Goal: Complete application form

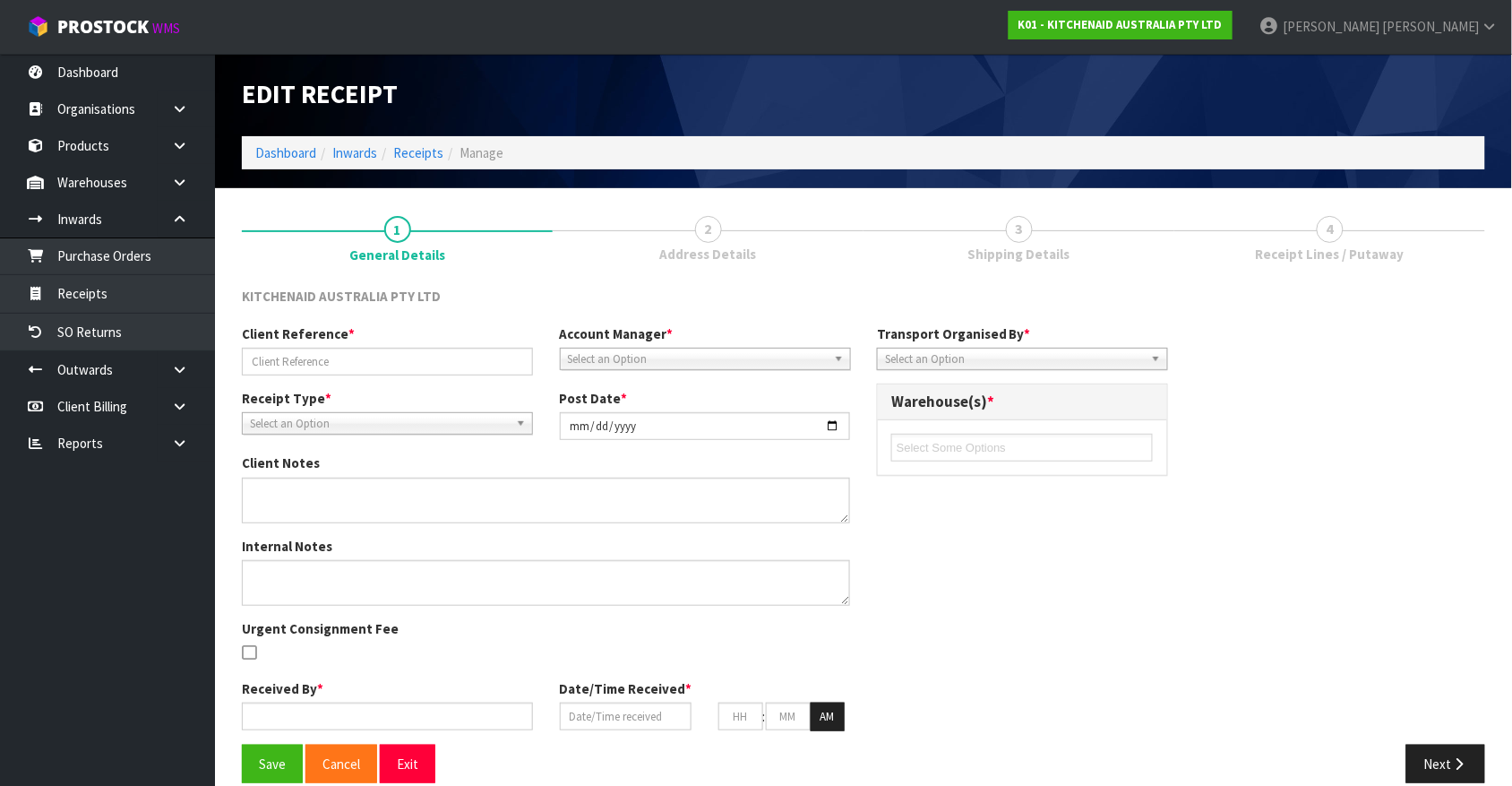
type input "TCKU2879456/ 240001481"
type input "[DATE]"
type input "[PERSON_NAME]"
type input "[DATE]"
type input "03"
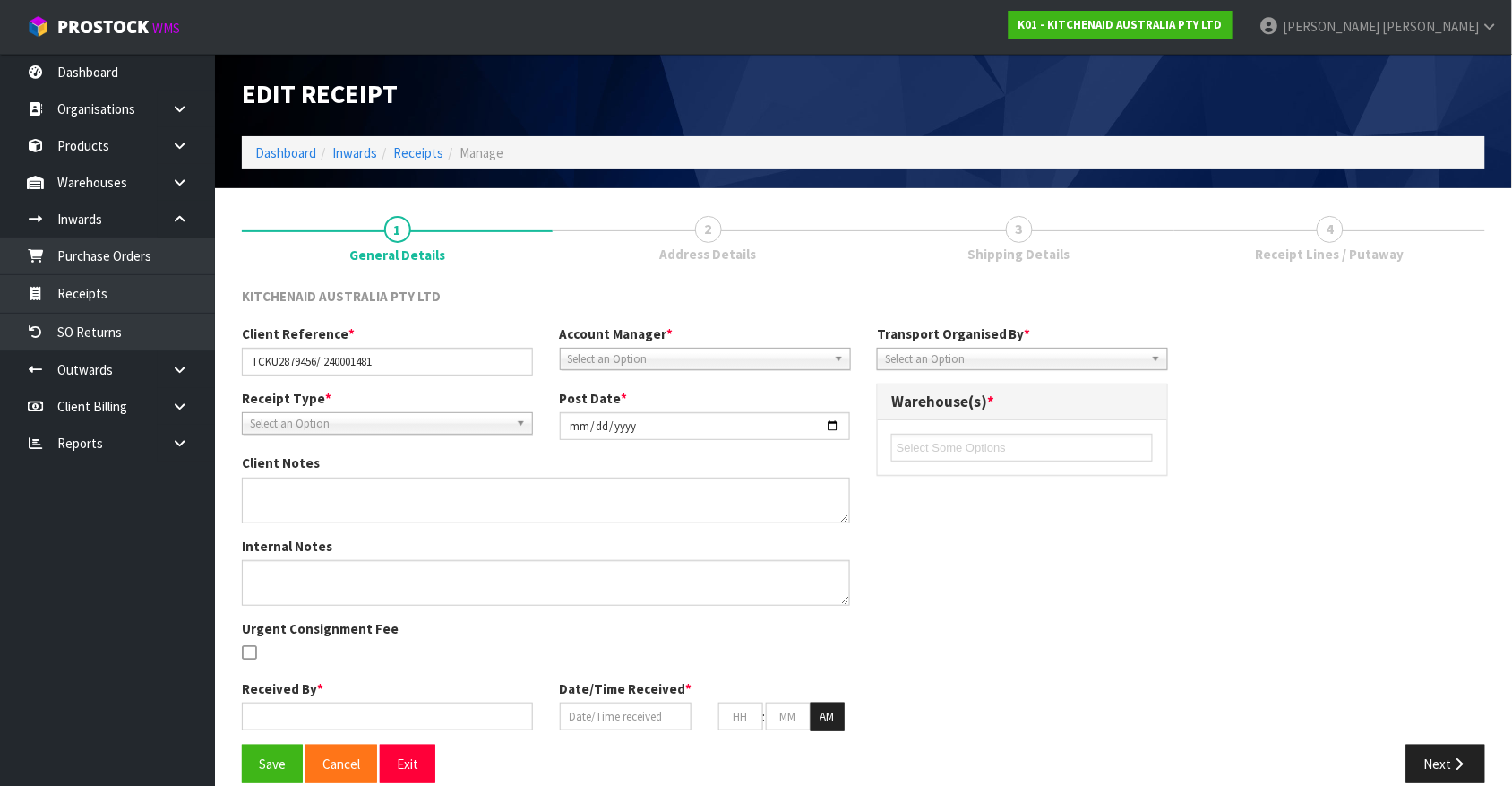
type input "35"
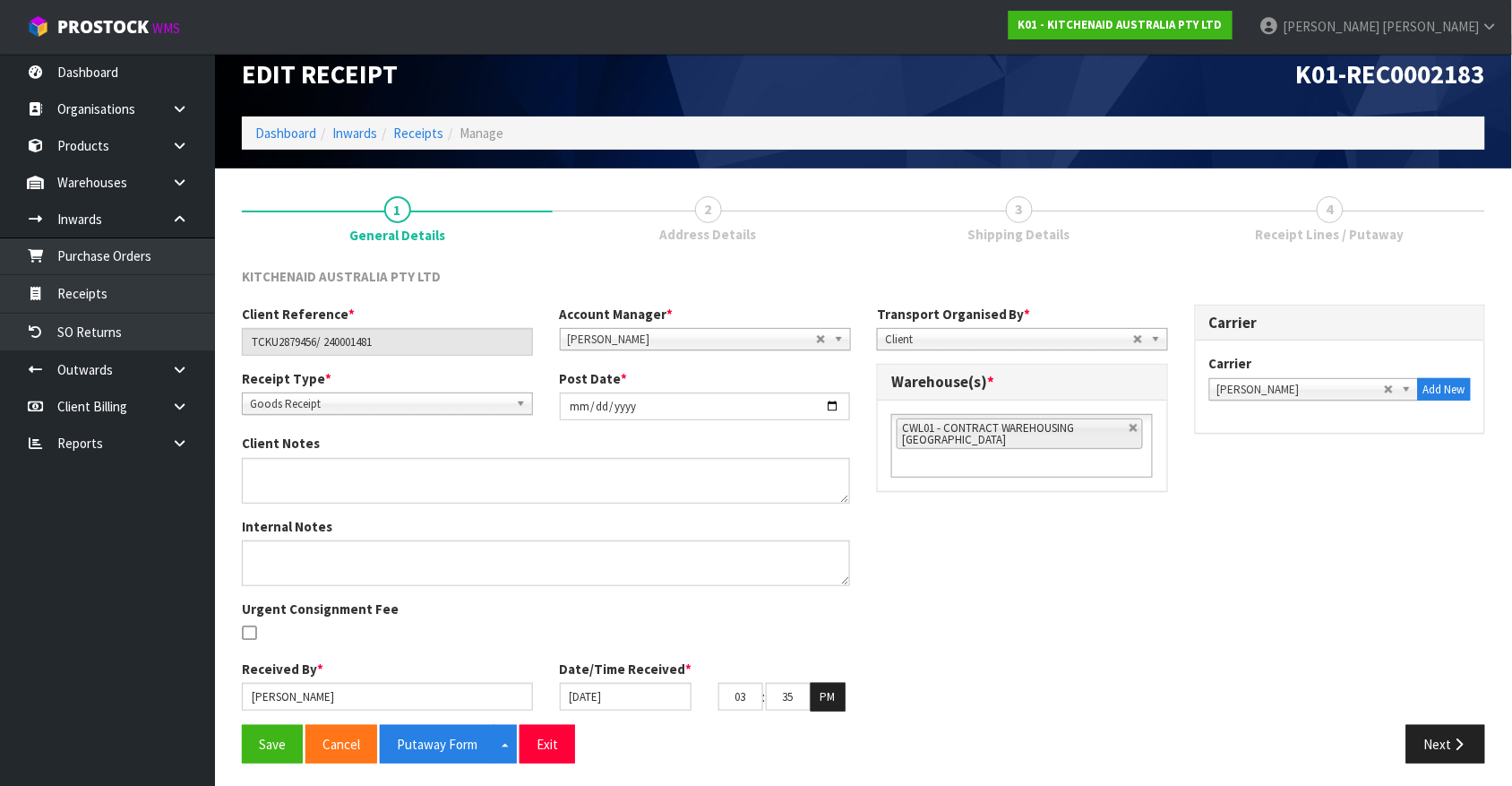
scroll to position [24, 0]
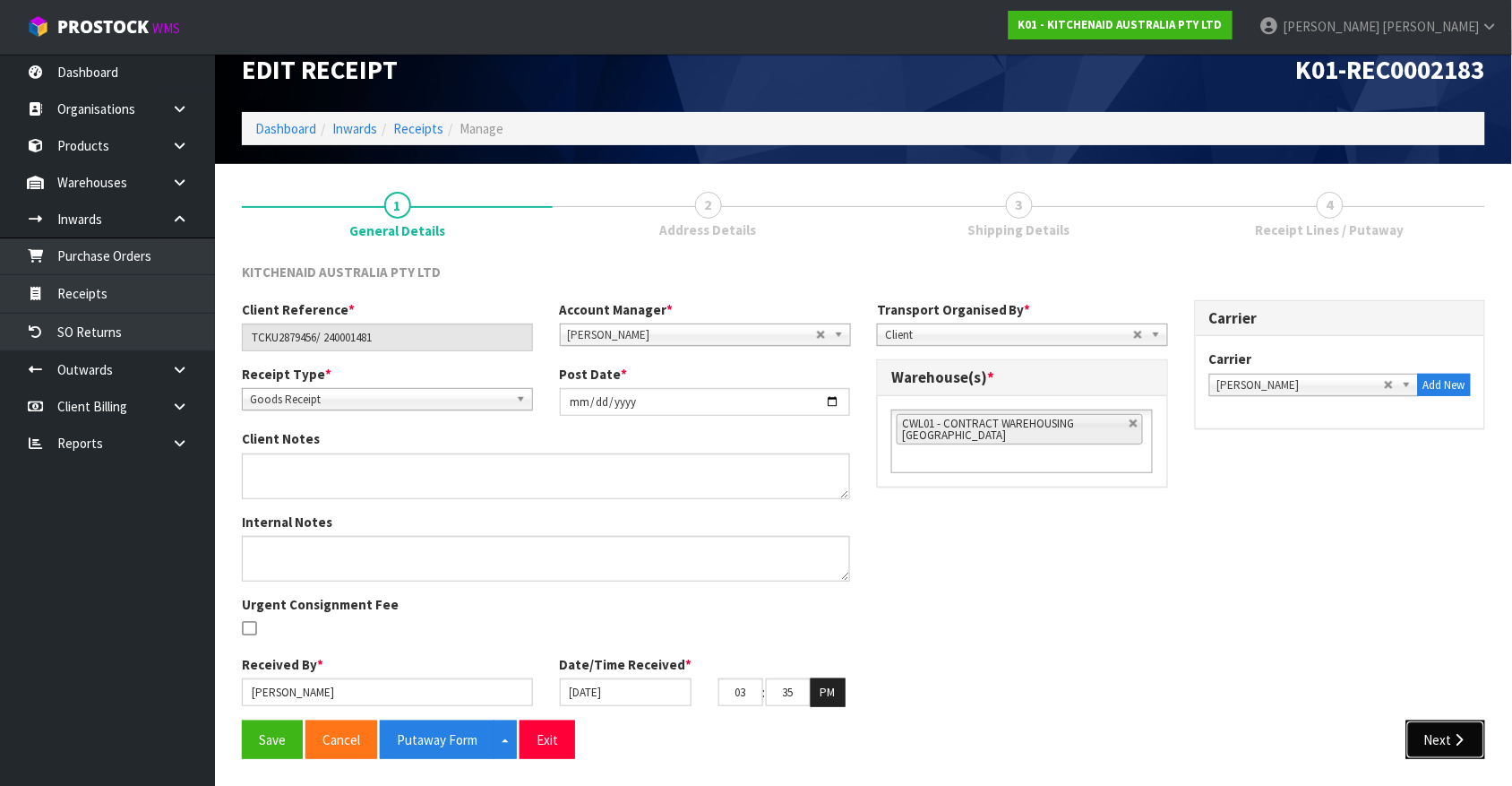
click at [1463, 733] on icon "button" at bounding box center [1460, 739] width 17 height 14
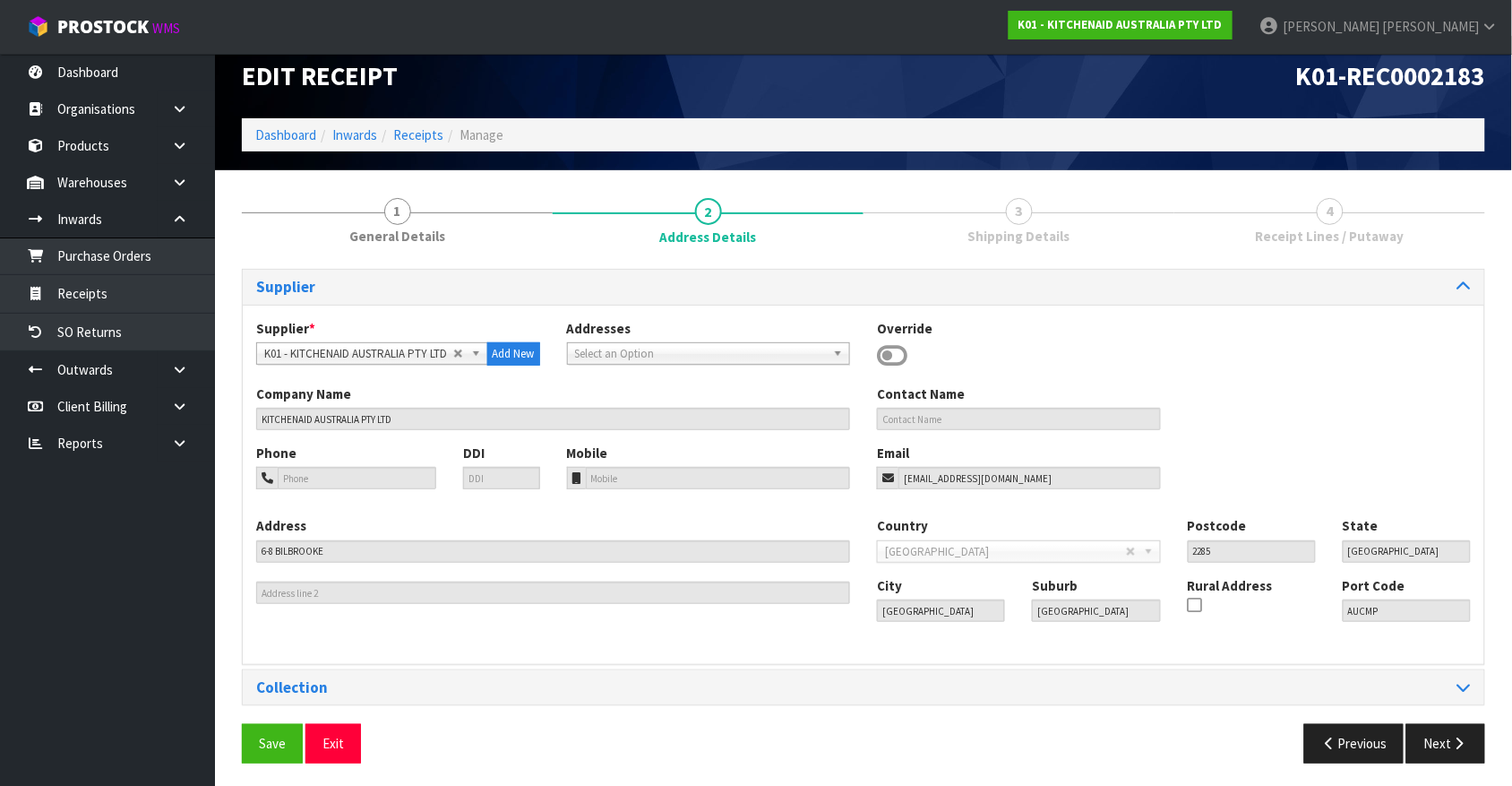
scroll to position [23, 0]
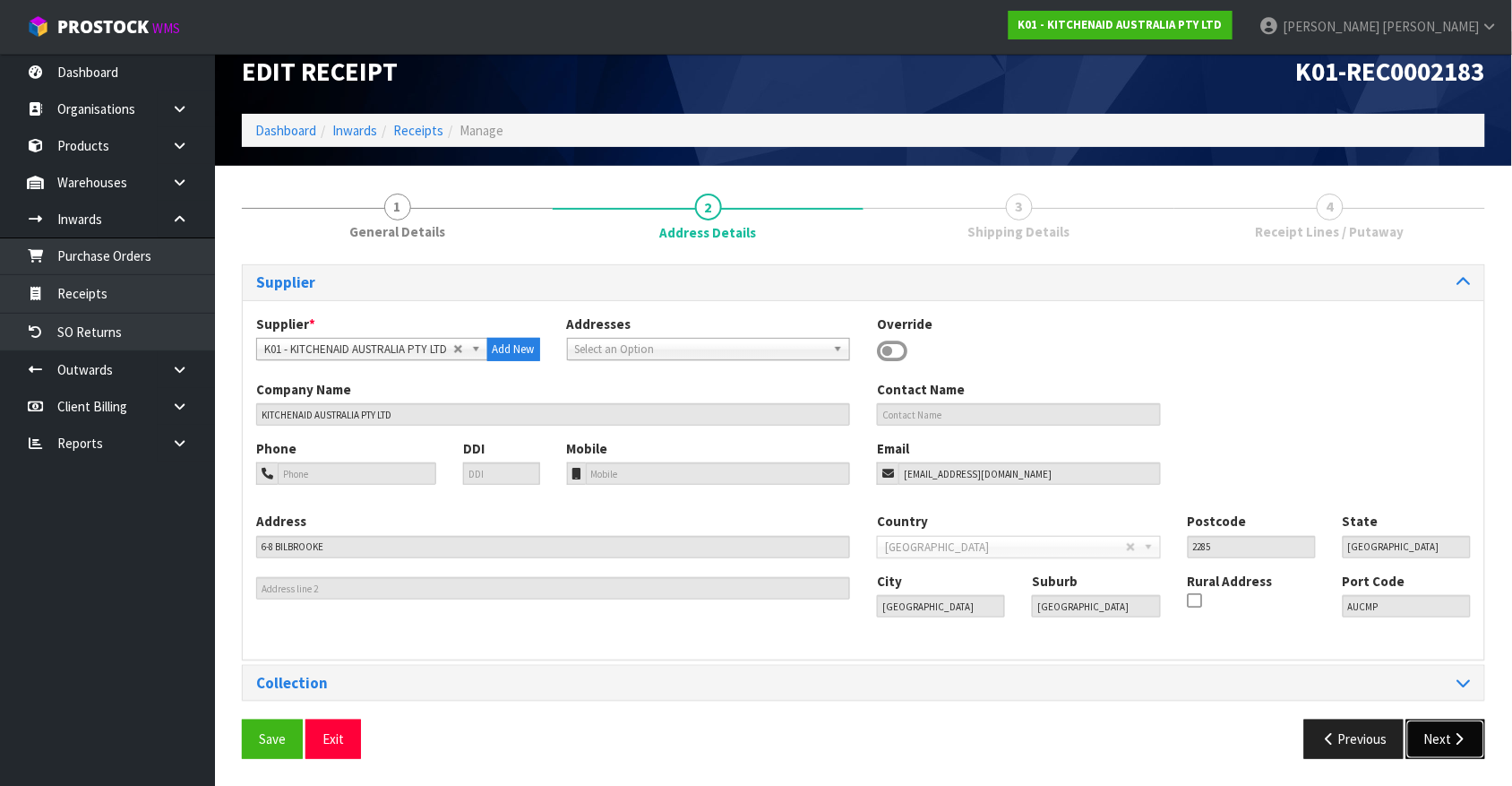
click at [1463, 732] on icon "button" at bounding box center [1460, 738] width 17 height 14
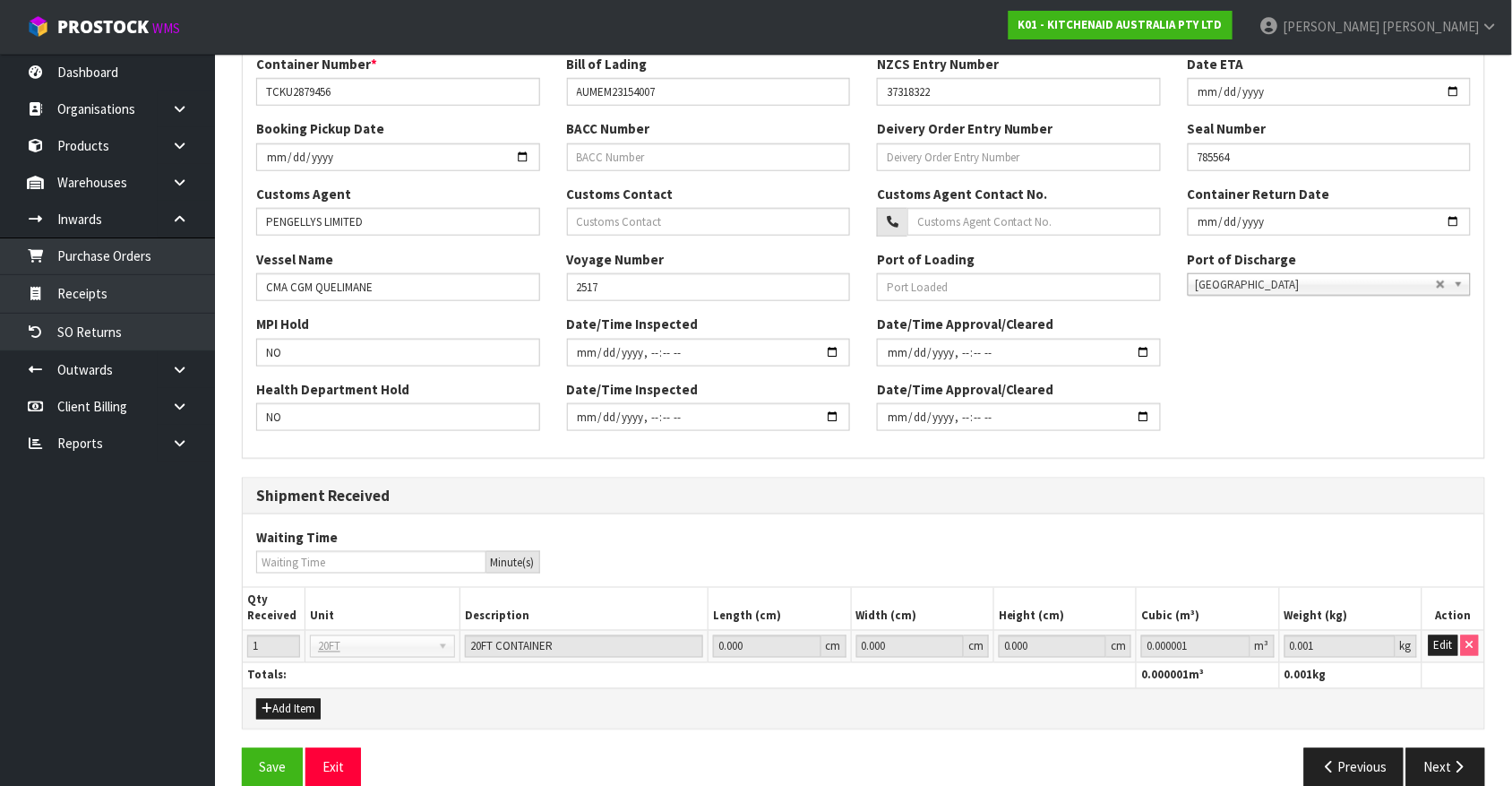
scroll to position [461, 0]
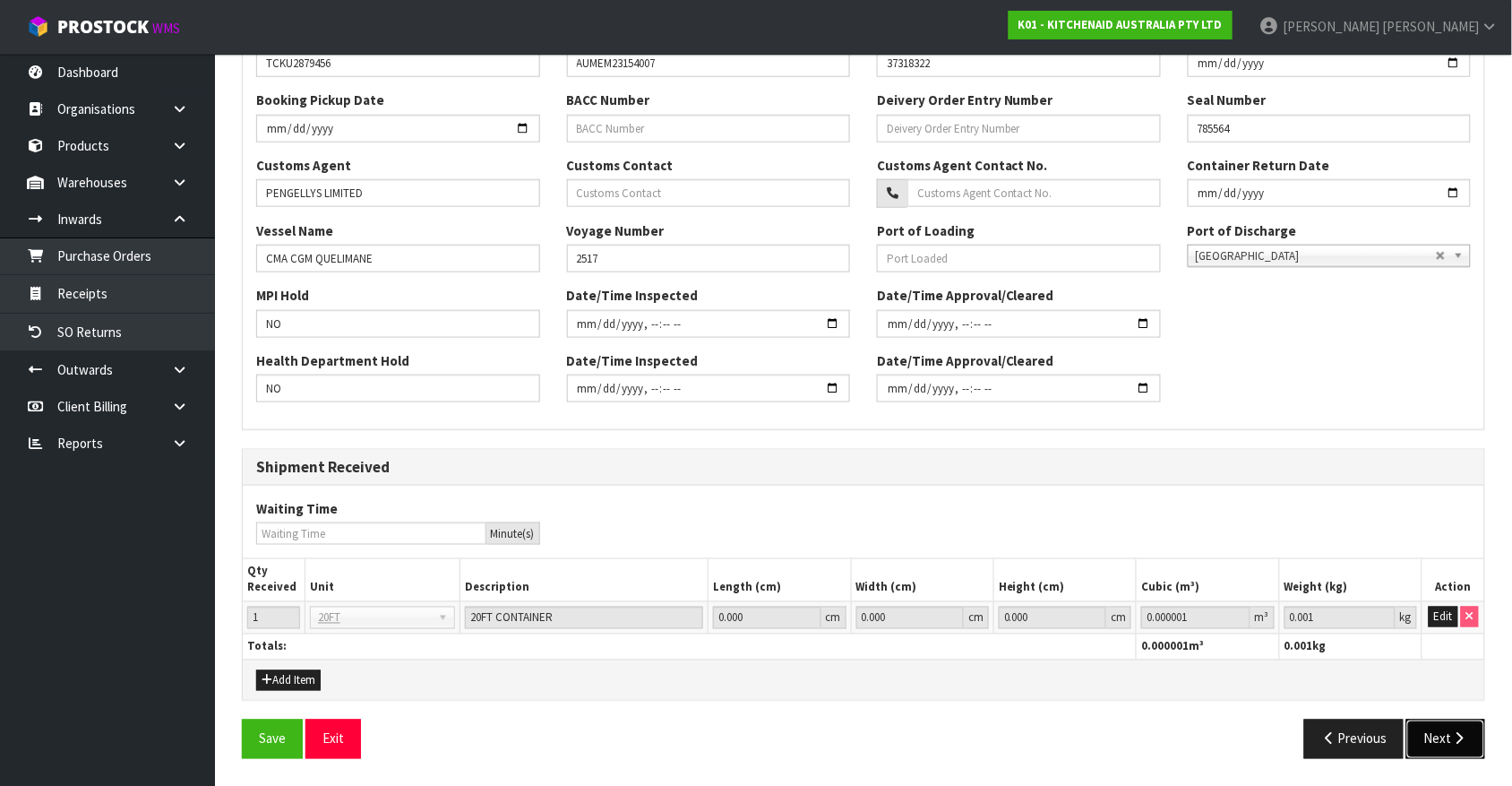
click at [1463, 732] on icon "button" at bounding box center [1460, 738] width 17 height 14
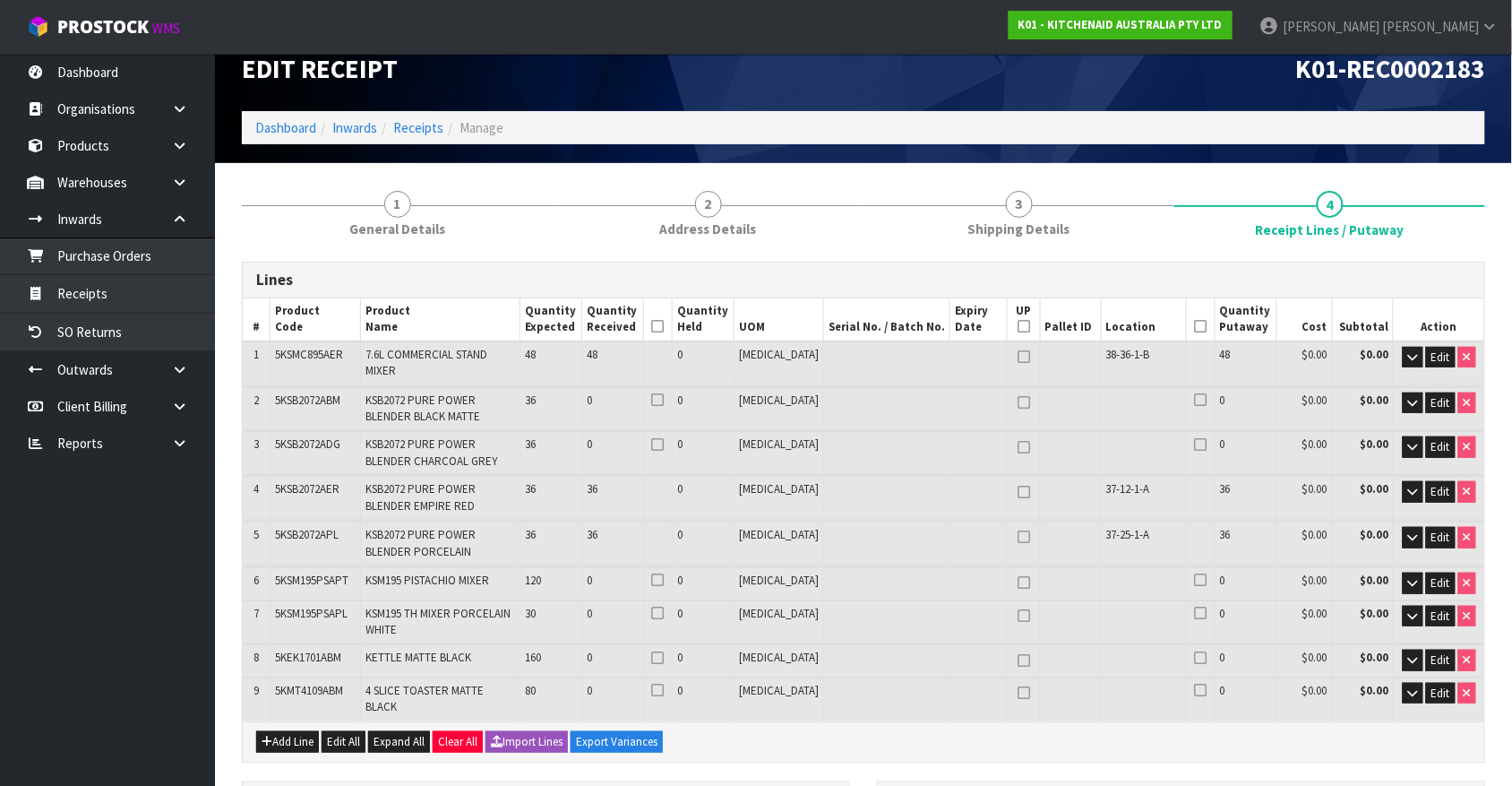
scroll to position [28, 0]
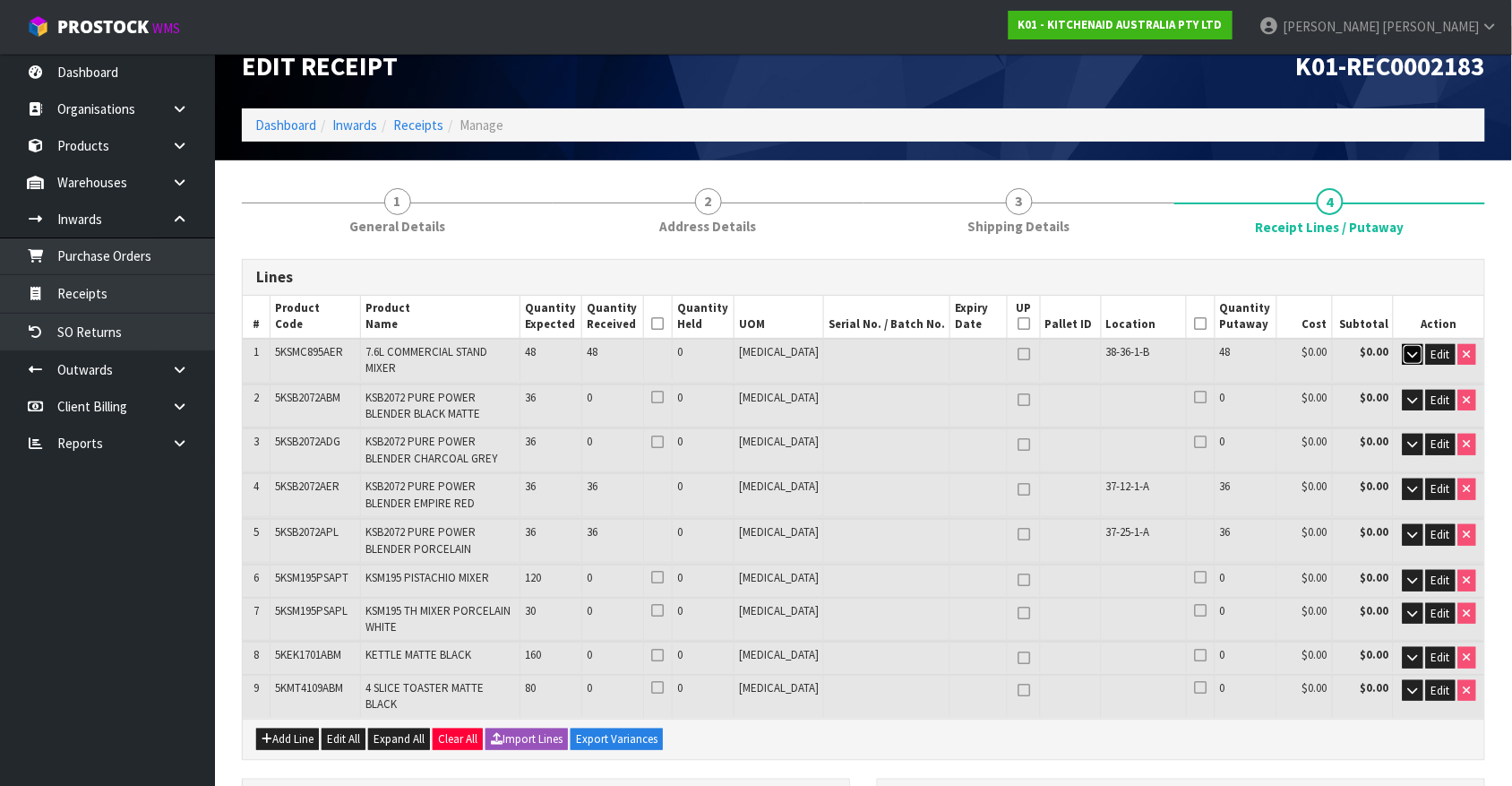
click at [1413, 356] on icon "button" at bounding box center [1413, 354] width 10 height 12
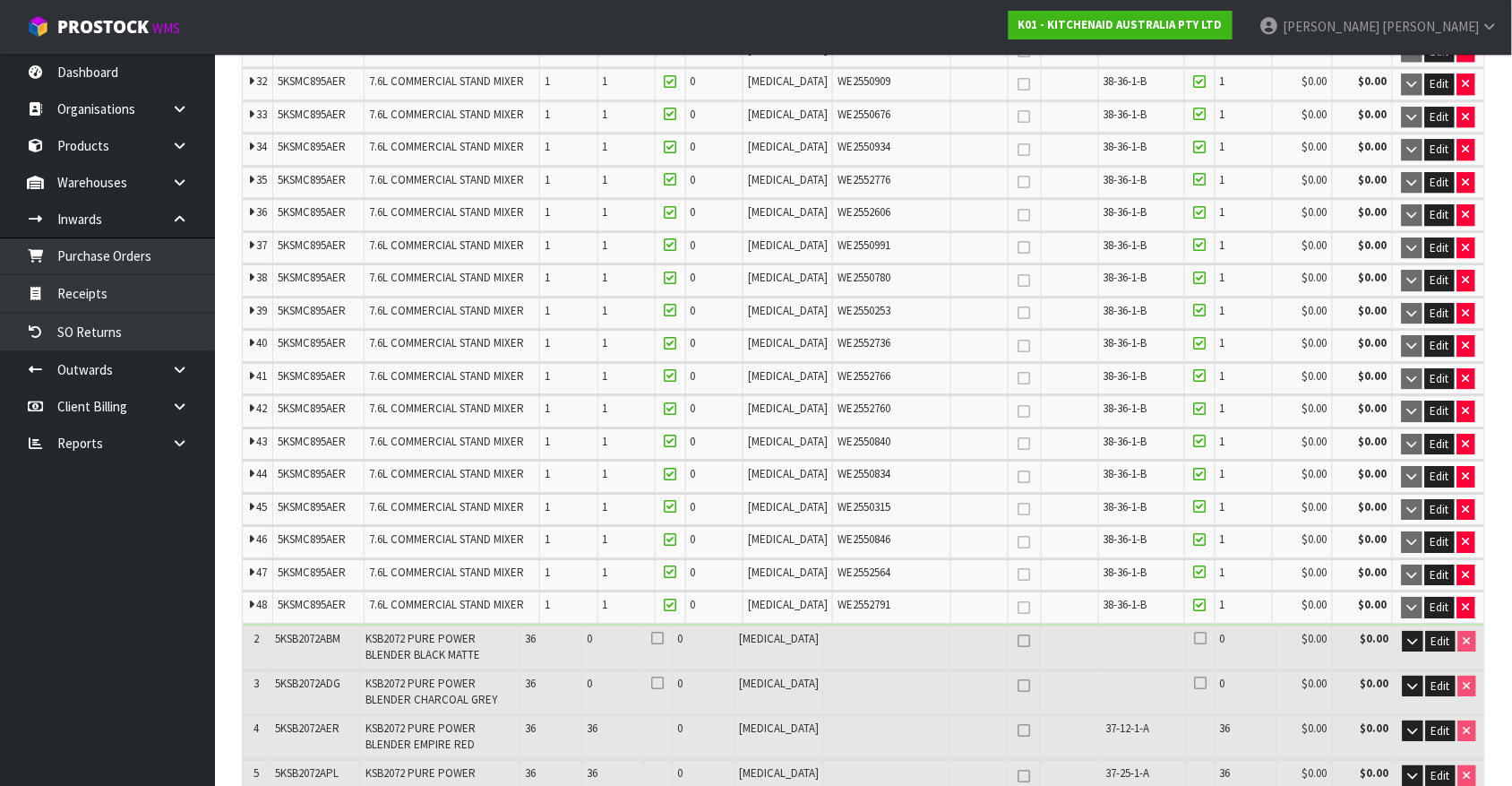
scroll to position [1507, 0]
click at [113, 301] on link "Receipts" at bounding box center [108, 293] width 215 height 37
